Goal: Task Accomplishment & Management: Manage account settings

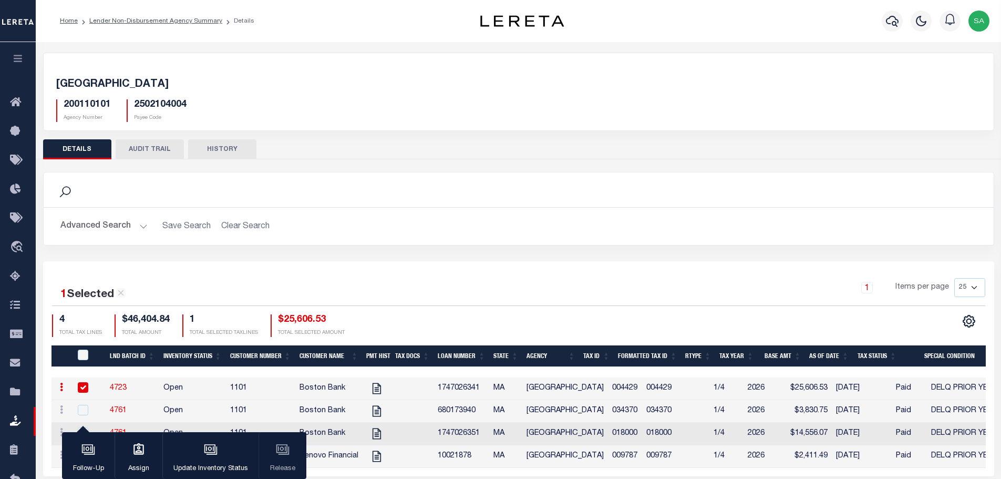
click at [224, 152] on button "HISTORY" at bounding box center [222, 149] width 68 height 20
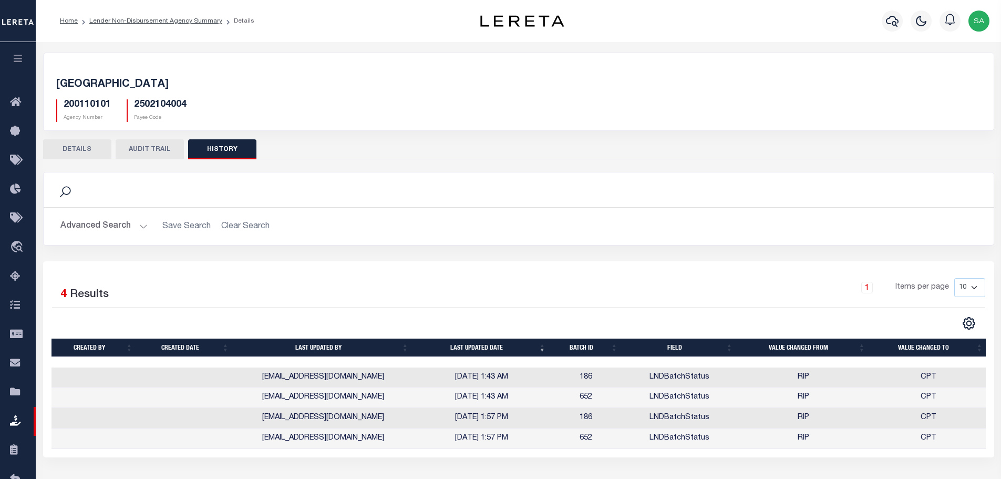
click at [73, 151] on button "DETAILS" at bounding box center [77, 149] width 68 height 20
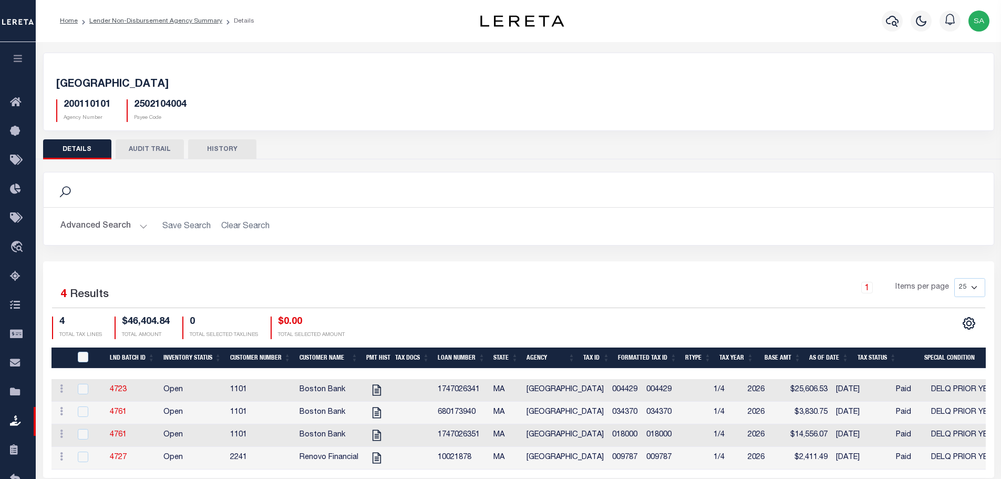
click at [218, 151] on button "HISTORY" at bounding box center [222, 149] width 68 height 20
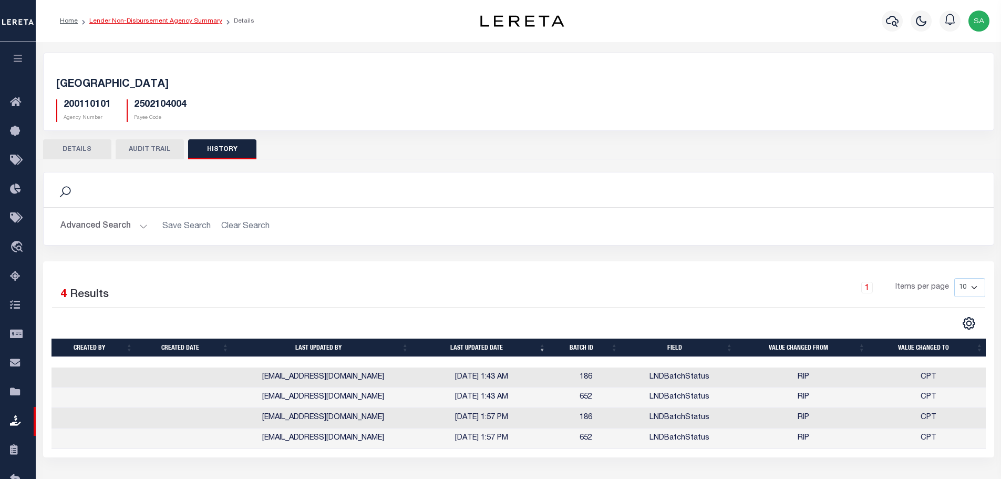
click at [132, 22] on link "Lender Non-Disbursement Agency Summary" at bounding box center [155, 21] width 133 height 6
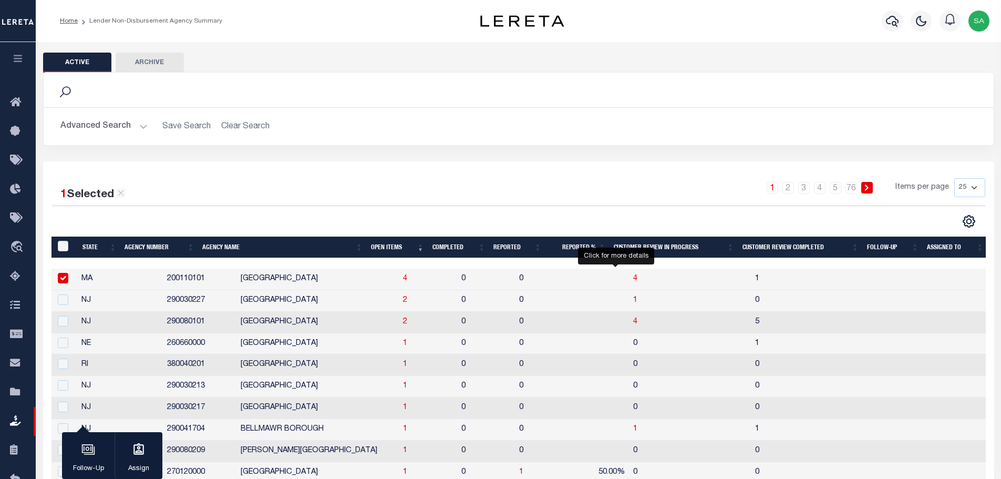
click at [633, 280] on span "4" at bounding box center [635, 278] width 4 height 7
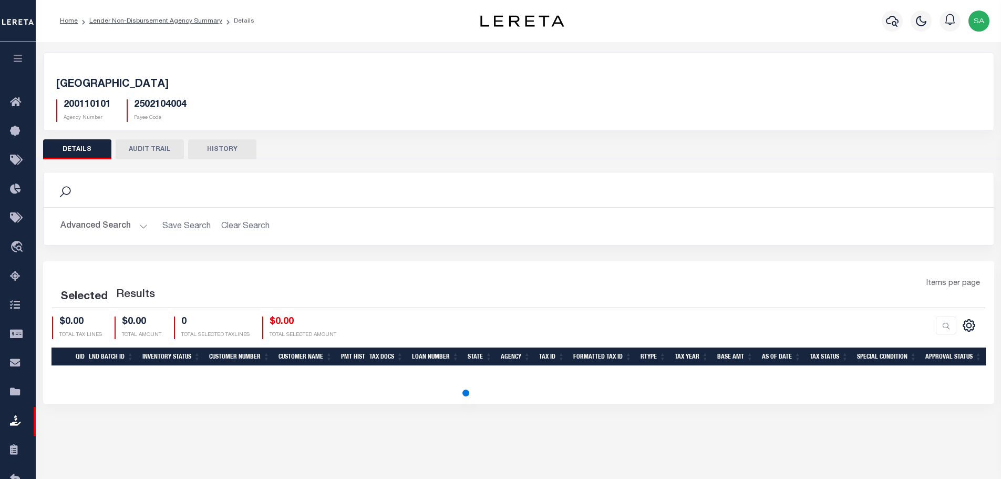
click at [232, 150] on button "HISTORY" at bounding box center [222, 149] width 68 height 20
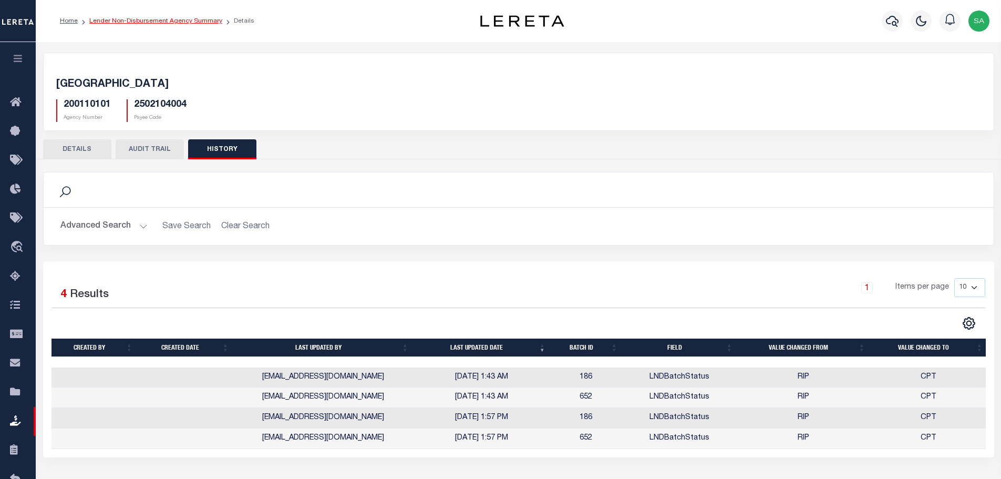
click at [174, 23] on link "Lender Non-Disbursement Agency Summary" at bounding box center [155, 21] width 133 height 6
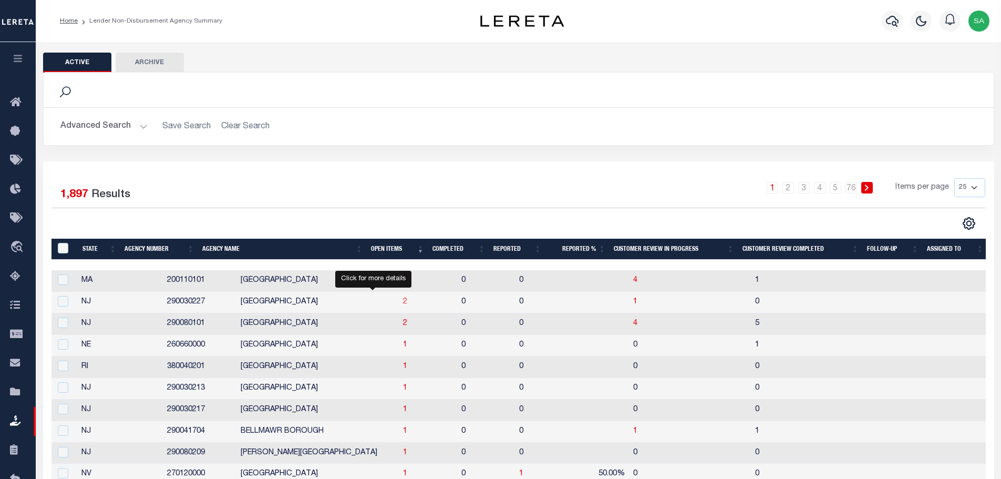
click at [403, 303] on span "2" at bounding box center [405, 301] width 4 height 7
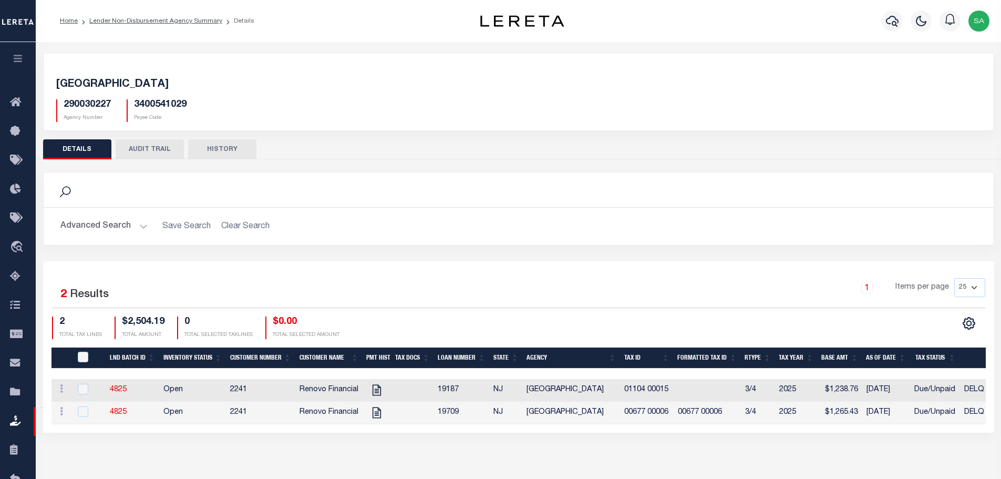
click at [233, 150] on button "HISTORY" at bounding box center [222, 149] width 68 height 20
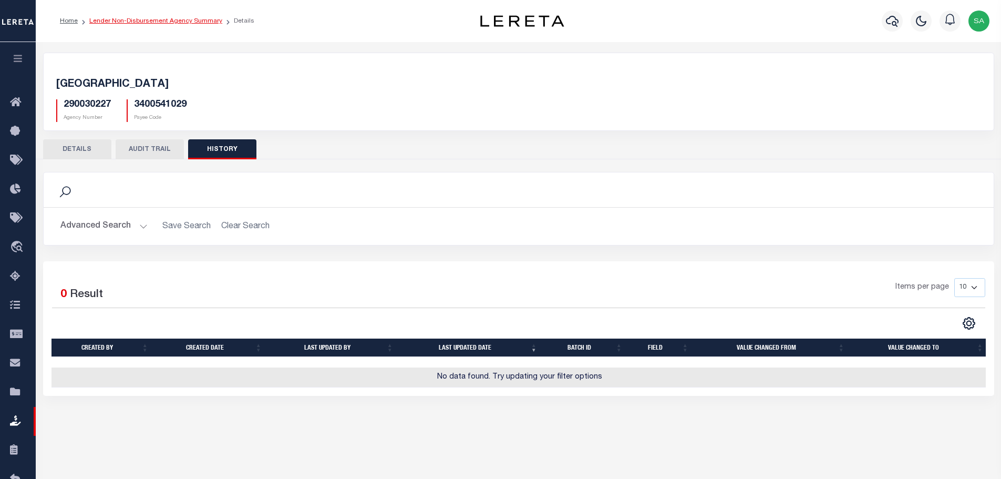
click at [156, 21] on link "Lender Non-Disbursement Agency Summary" at bounding box center [155, 21] width 133 height 6
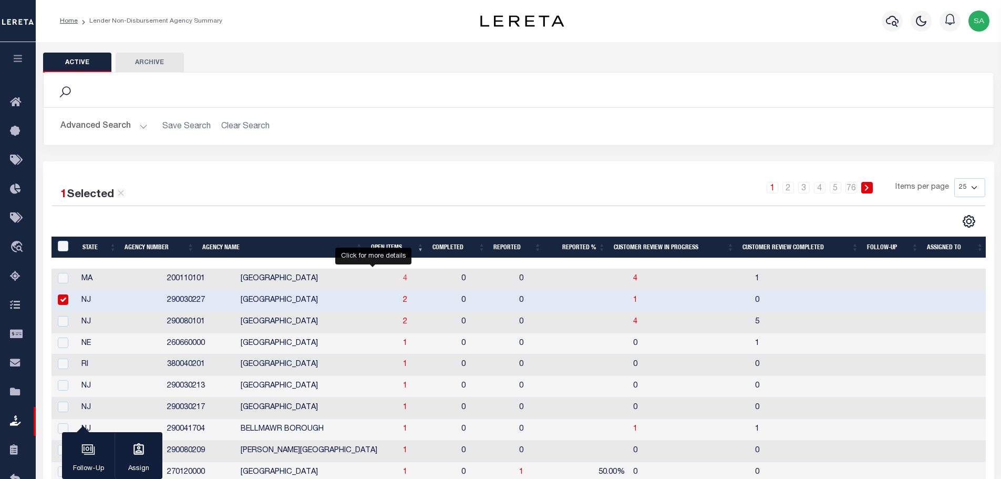
click at [403, 278] on span "4" at bounding box center [405, 278] width 4 height 7
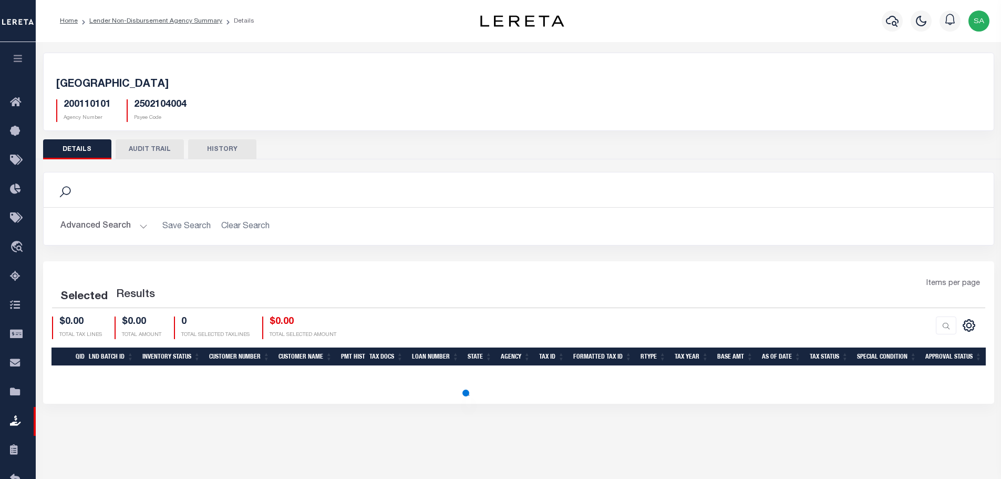
click at [160, 147] on button "AUDIT TRAIL" at bounding box center [150, 149] width 68 height 20
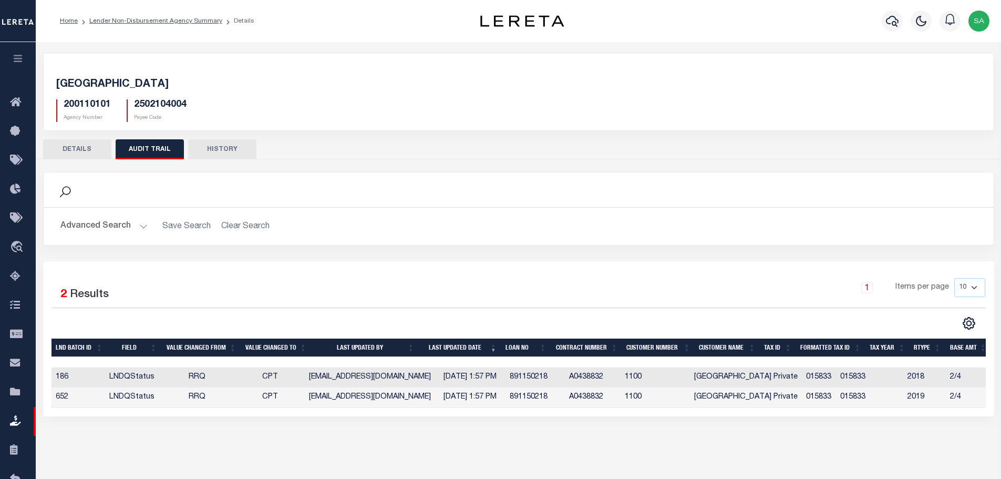
click at [178, 440] on div "Search" at bounding box center [518, 434] width 933 height 18
click at [235, 155] on button "HISTORY" at bounding box center [222, 149] width 68 height 20
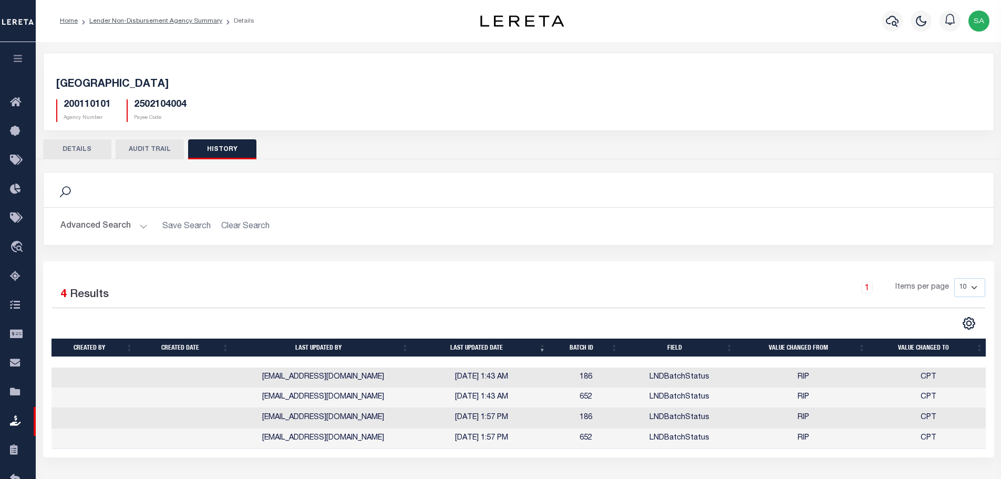
click at [152, 151] on button "AUDIT TRAIL" at bounding box center [150, 149] width 68 height 20
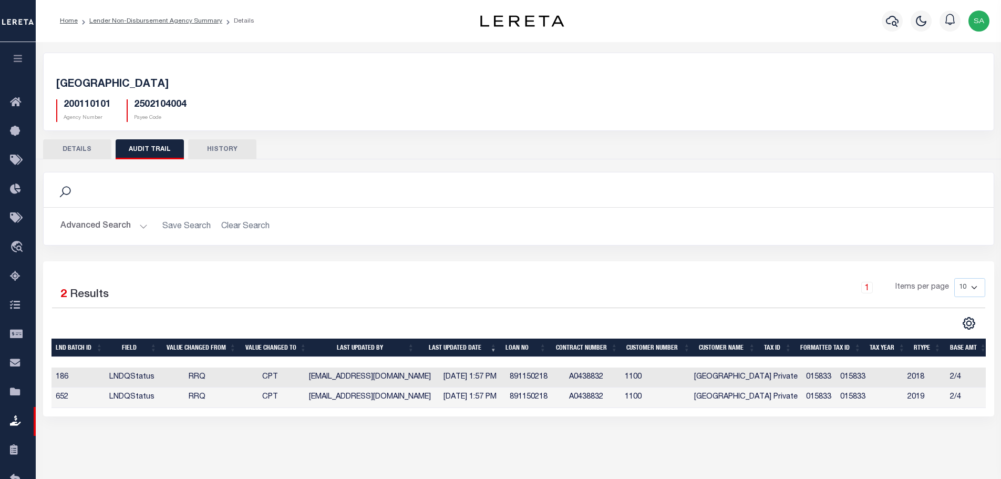
click at [231, 148] on button "HISTORY" at bounding box center [222, 149] width 68 height 20
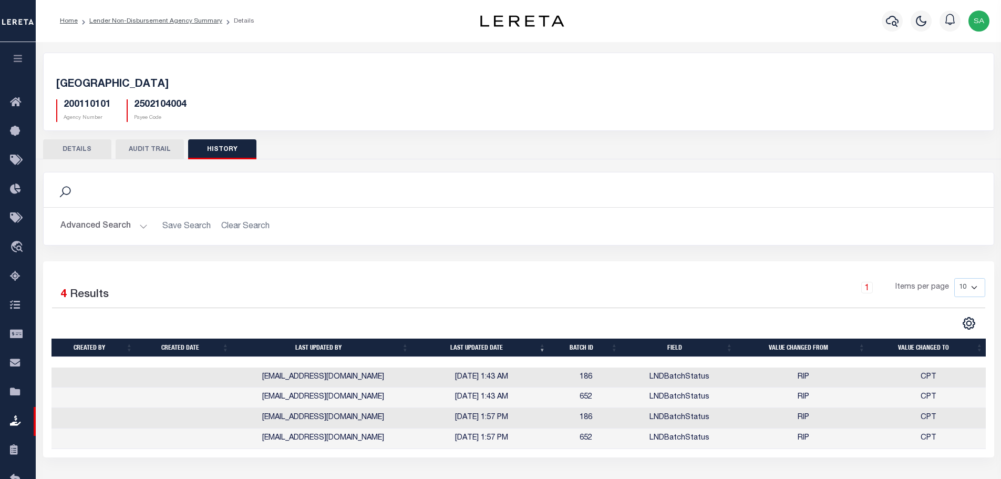
click at [160, 146] on button "AUDIT TRAIL" at bounding box center [150, 149] width 68 height 20
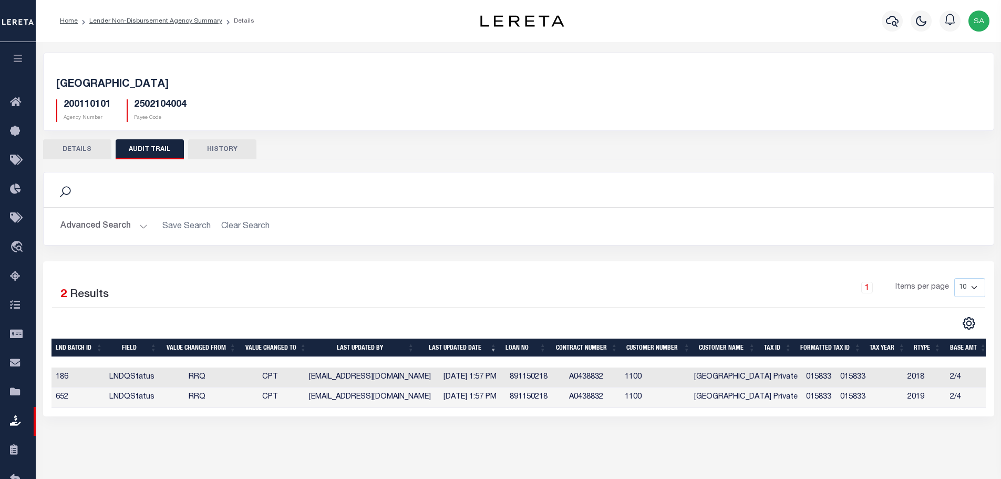
click at [76, 150] on button "DETAILS" at bounding box center [77, 149] width 68 height 20
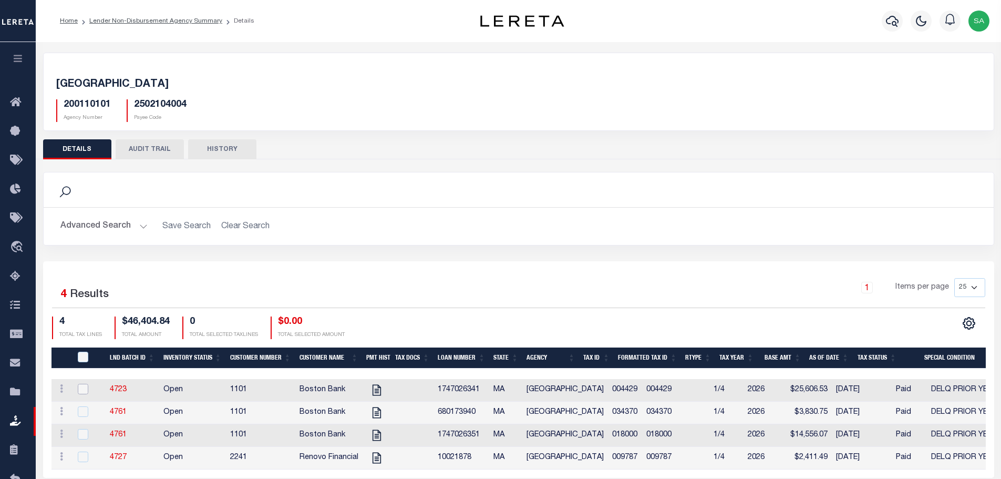
click at [83, 391] on input "checkbox" at bounding box center [83, 389] width 11 height 11
checkbox input "true"
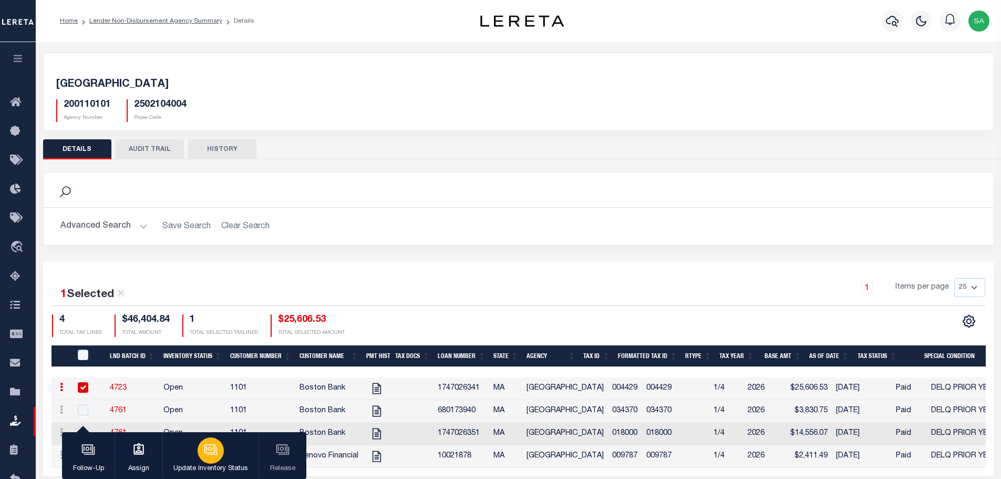
click at [218, 458] on div "button" at bounding box center [211, 450] width 26 height 26
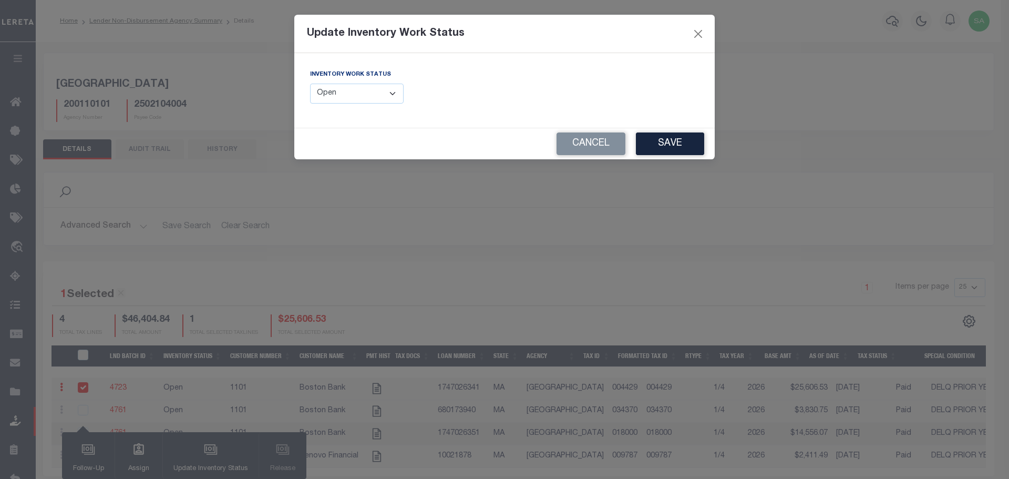
click at [378, 99] on select "--Select-- Open Completed Reported" at bounding box center [357, 94] width 94 height 20
select select "Completed"
click at [310, 84] on select "--Select-- Open Completed Reported" at bounding box center [357, 94] width 94 height 20
click at [668, 145] on button "Save" at bounding box center [670, 143] width 68 height 23
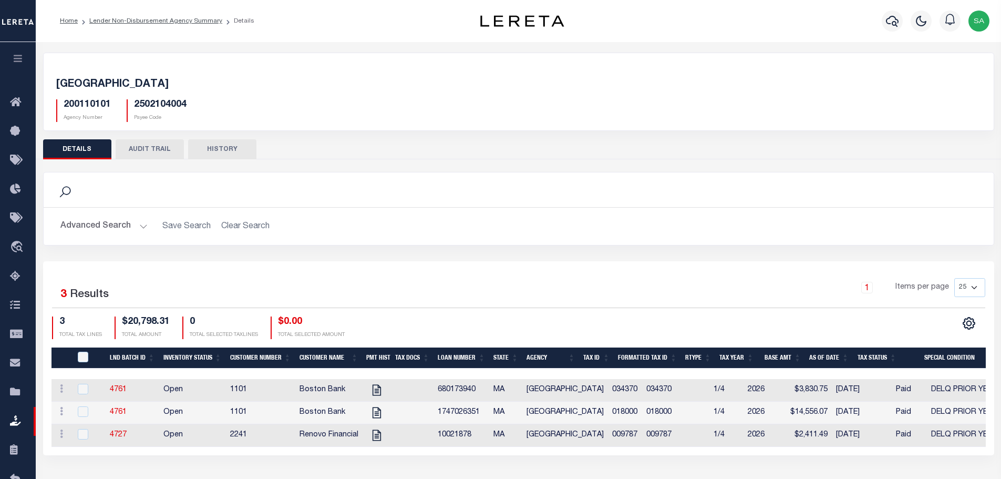
click at [145, 152] on button "AUDIT TRAIL" at bounding box center [150, 149] width 68 height 20
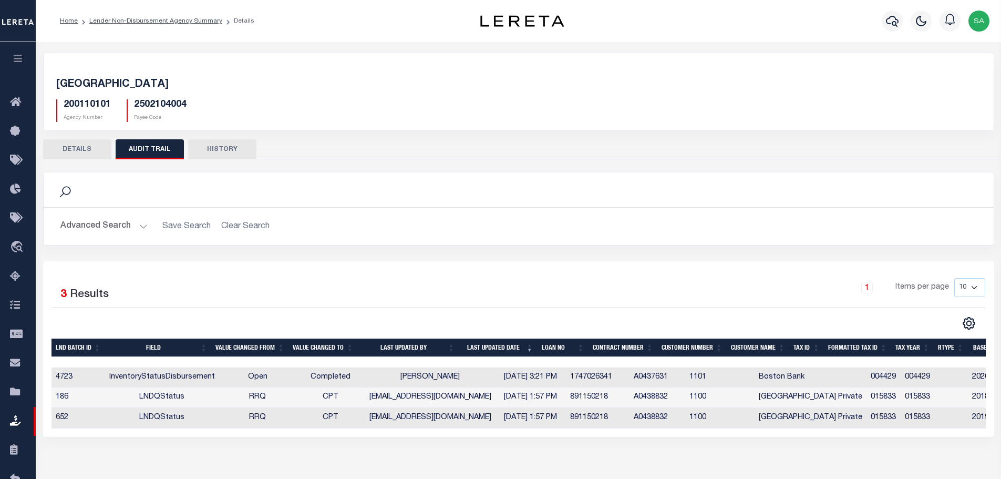
click at [222, 150] on button "HISTORY" at bounding box center [222, 149] width 68 height 20
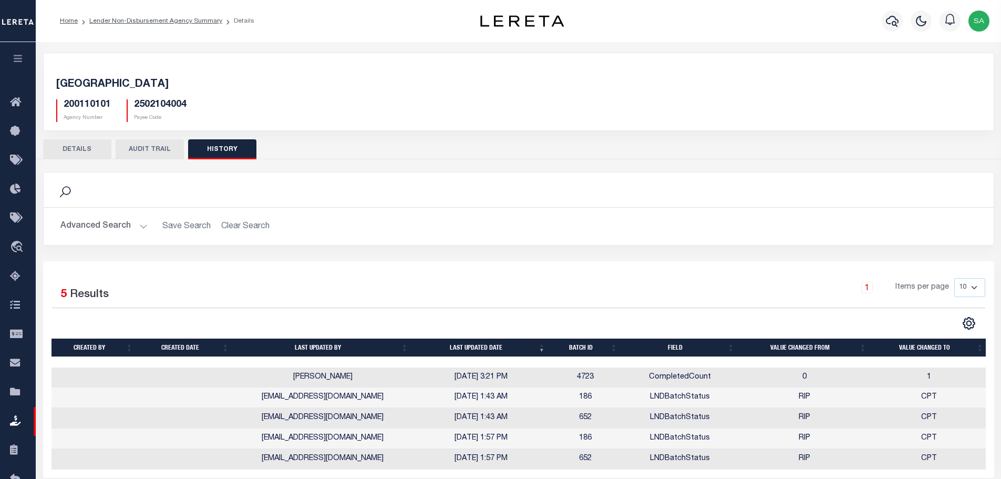
click at [162, 151] on button "AUDIT TRAIL" at bounding box center [150, 149] width 68 height 20
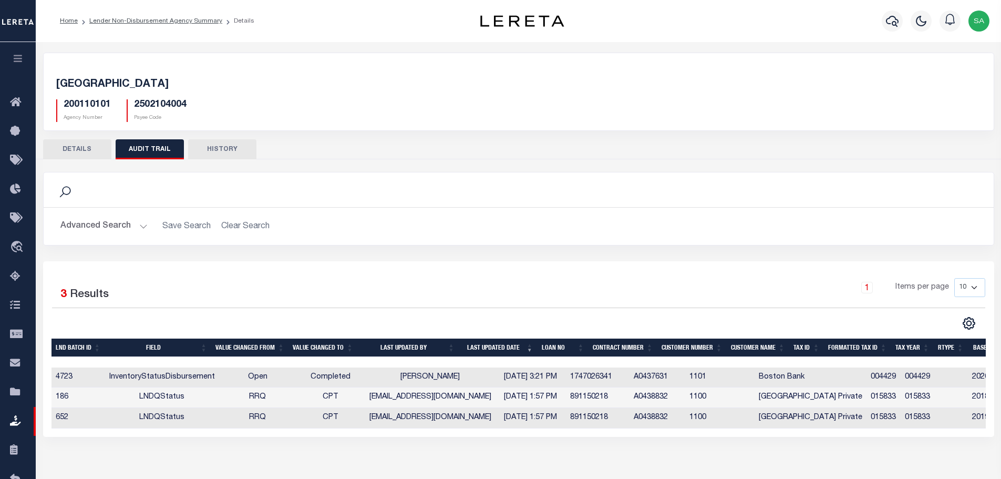
click at [85, 155] on button "DETAILS" at bounding box center [77, 149] width 68 height 20
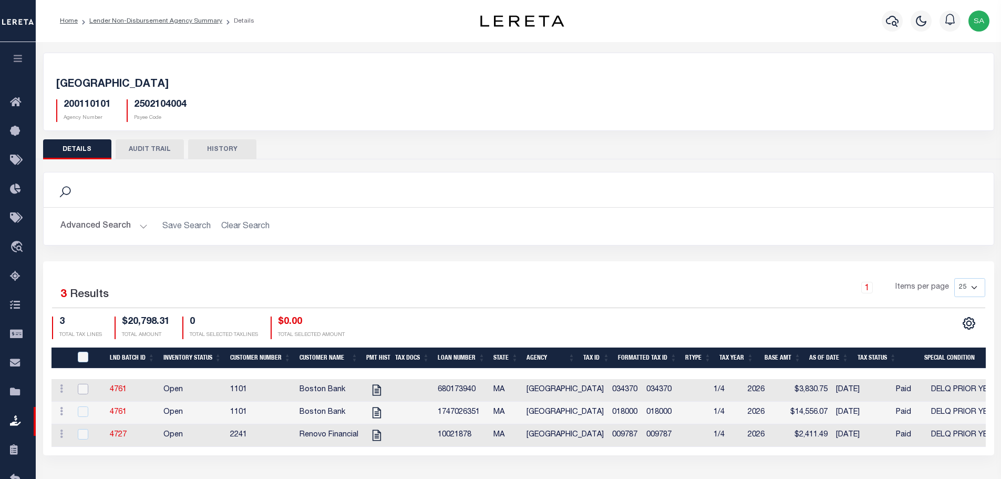
click at [84, 392] on input "checkbox" at bounding box center [83, 389] width 11 height 11
checkbox input "true"
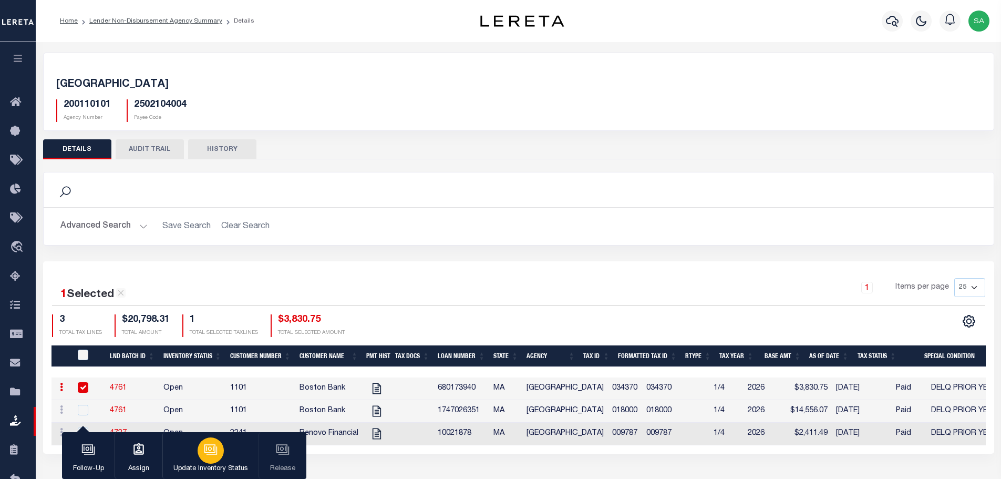
click at [210, 456] on icon "button" at bounding box center [211, 449] width 14 height 14
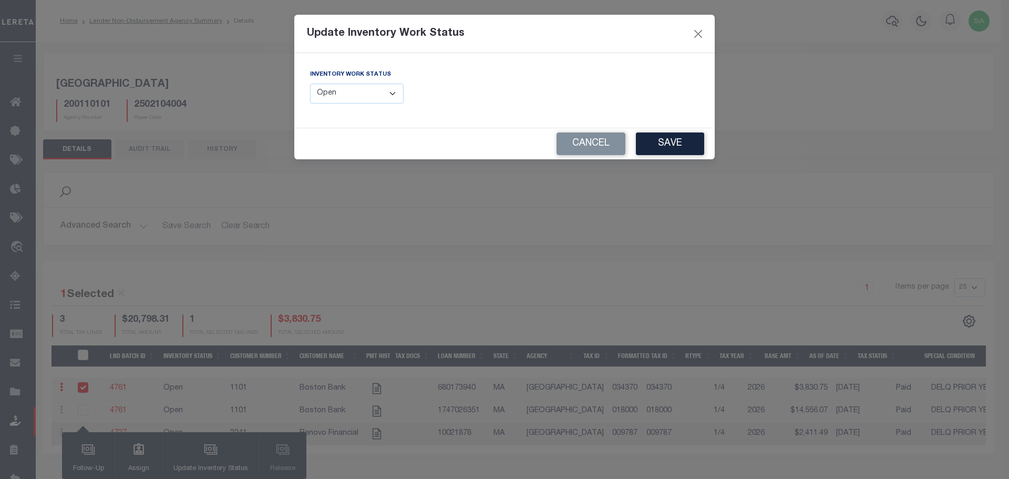
click at [364, 97] on select "--Select-- Open Completed Reported" at bounding box center [357, 94] width 94 height 20
select select "Reported"
click at [310, 84] on select "--Select-- Open Completed Reported" at bounding box center [357, 94] width 94 height 20
click at [684, 149] on button "Save" at bounding box center [670, 143] width 68 height 23
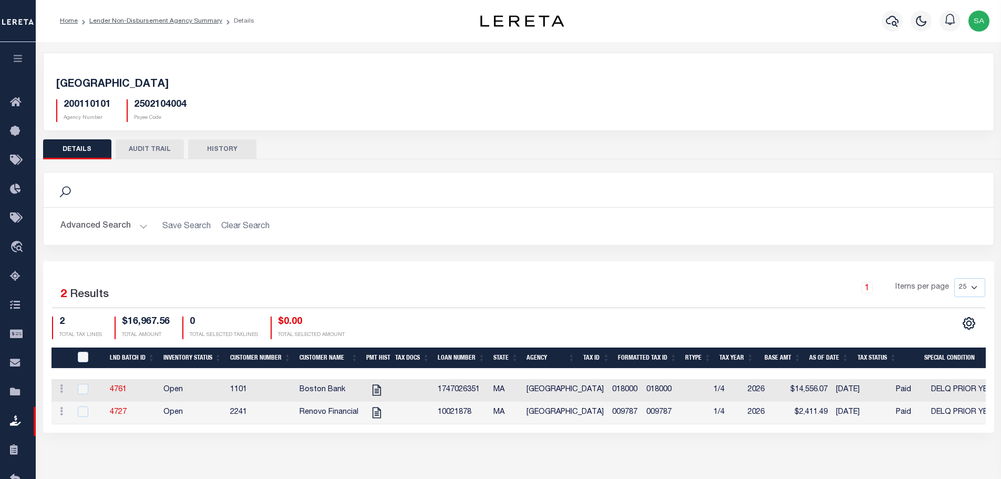
click at [160, 152] on button "AUDIT TRAIL" at bounding box center [150, 149] width 68 height 20
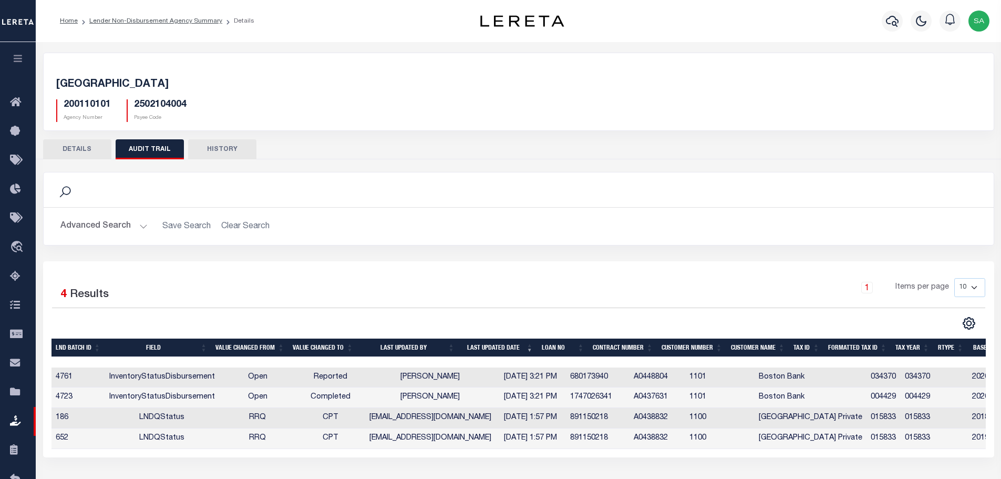
click at [211, 153] on button "HISTORY" at bounding box center [222, 149] width 68 height 20
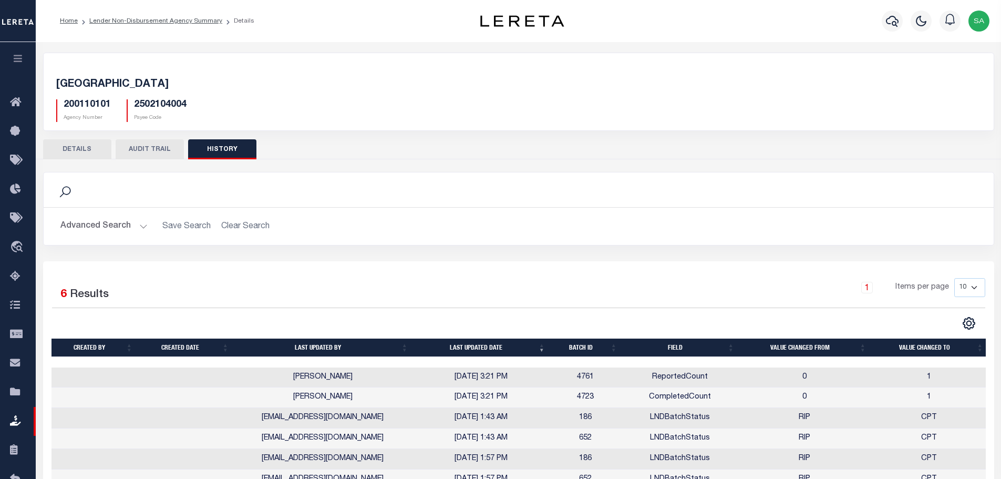
click at [156, 152] on button "AUDIT TRAIL" at bounding box center [150, 149] width 68 height 20
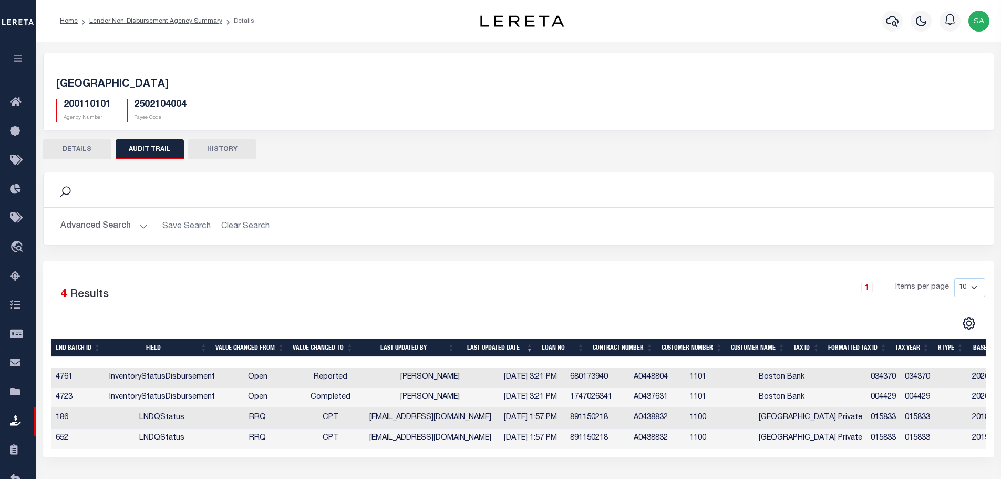
click at [225, 142] on button "HISTORY" at bounding box center [222, 149] width 68 height 20
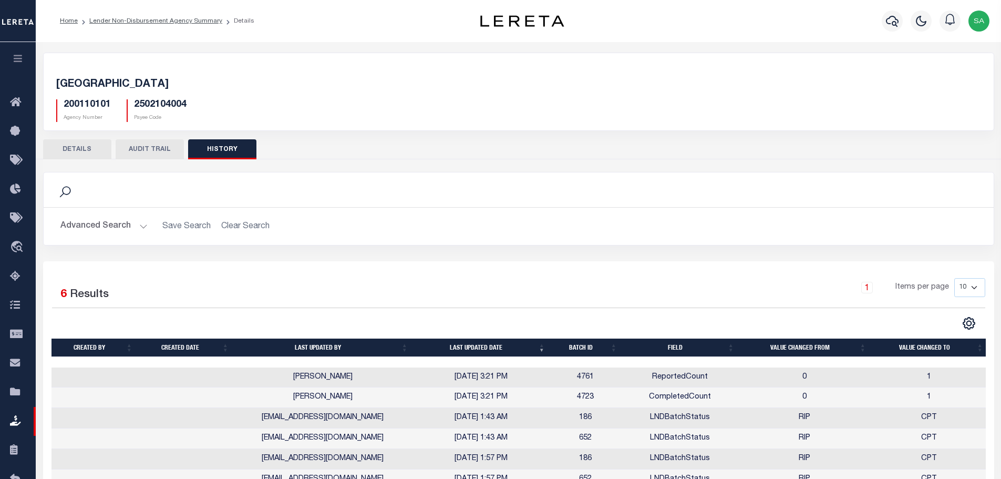
click at [158, 152] on button "AUDIT TRAIL" at bounding box center [150, 149] width 68 height 20
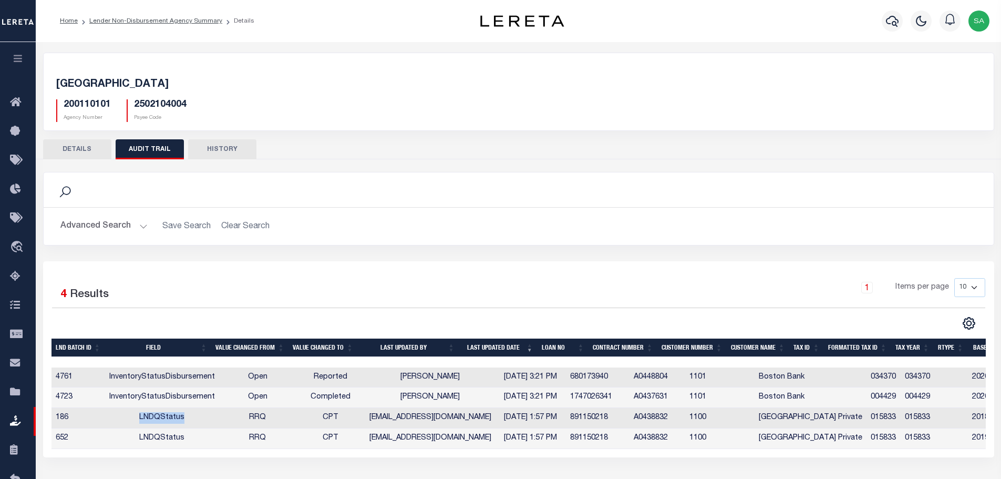
drag, startPoint x: 138, startPoint y: 416, endPoint x: 180, endPoint y: 419, distance: 41.7
click at [180, 419] on td "LNDQStatus" at bounding box center [162, 418] width 114 height 20
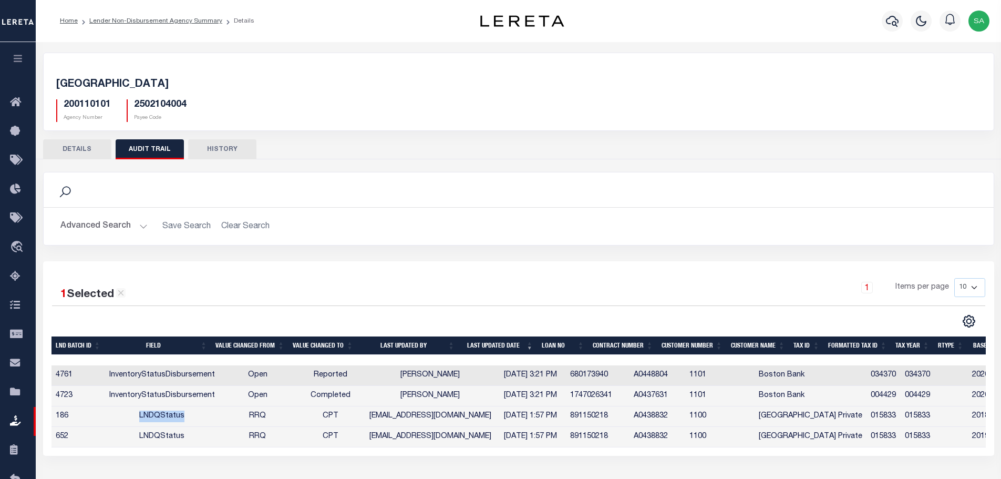
copy td "LNDQStatus"
click at [120, 228] on button "Advanced Search" at bounding box center [103, 226] width 87 height 20
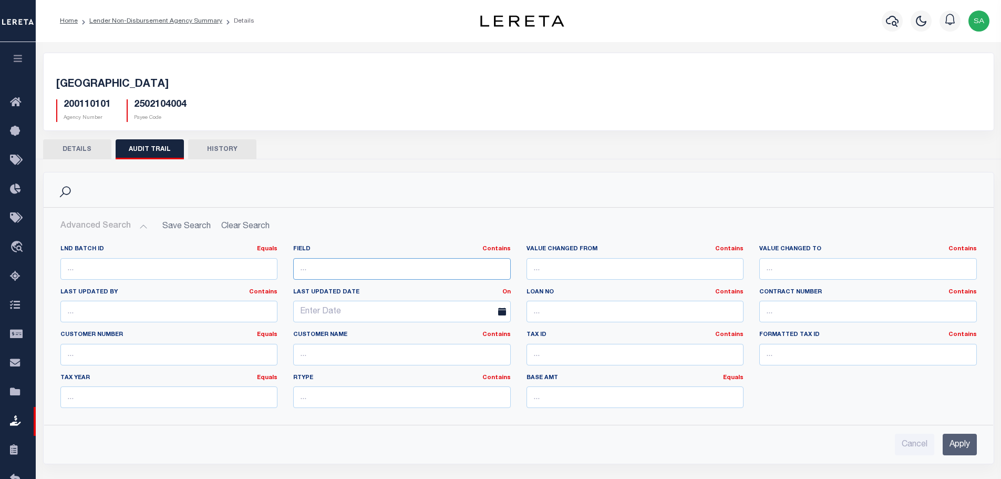
click at [421, 267] on input "text" at bounding box center [402, 269] width 218 height 22
paste input "LNDQStatus"
type input "LNDQStatus"
click at [964, 442] on input "Apply" at bounding box center [960, 445] width 34 height 22
